Goal: Task Accomplishment & Management: Manage account settings

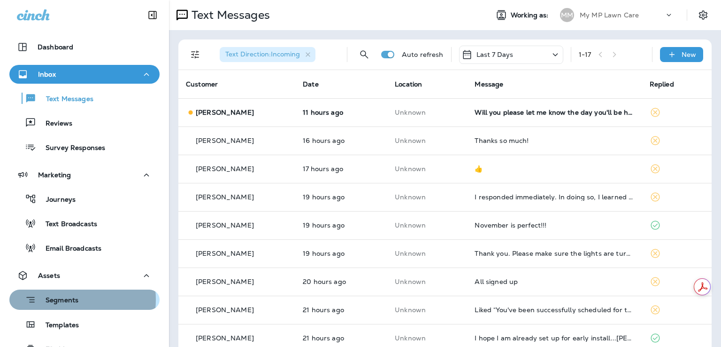
click at [64, 299] on p "Segments" at bounding box center [57, 300] width 42 height 9
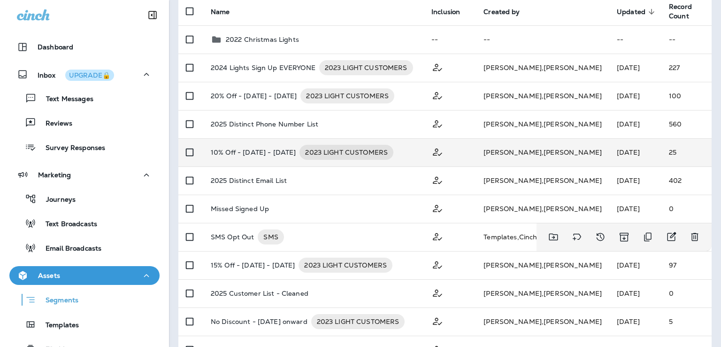
scroll to position [98, 0]
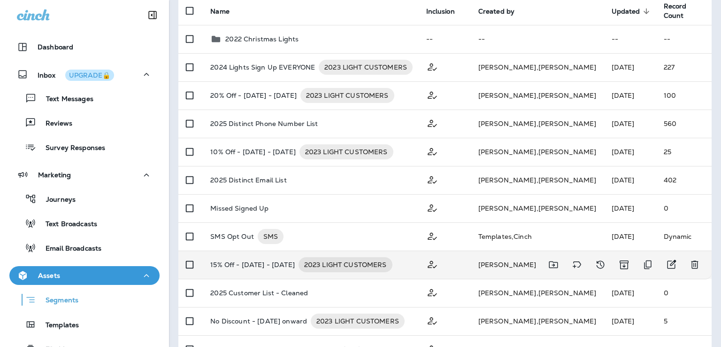
click at [405, 267] on div "15% Off - [DATE] - [DATE] 2023 LIGHT CUSTOMERS" at bounding box center [310, 264] width 201 height 15
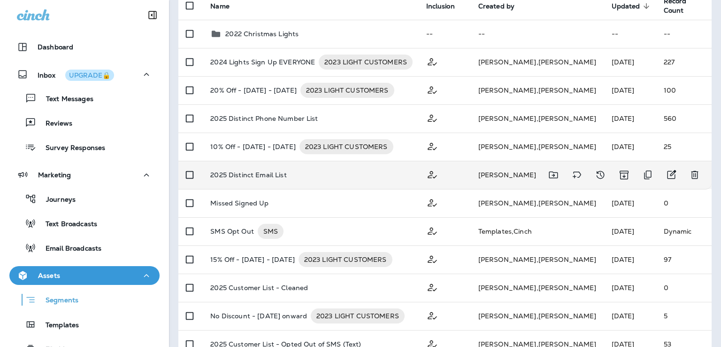
scroll to position [103, 0]
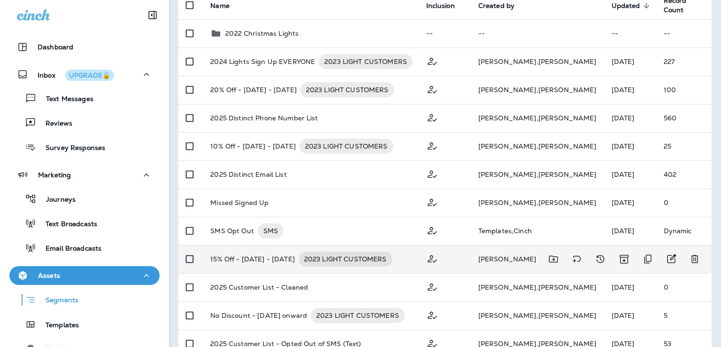
click at [401, 256] on div "15% Off - [DATE] - [DATE] 2023 LIGHT CUSTOMERS" at bounding box center [310, 258] width 201 height 15
